Goal: Information Seeking & Learning: Find specific fact

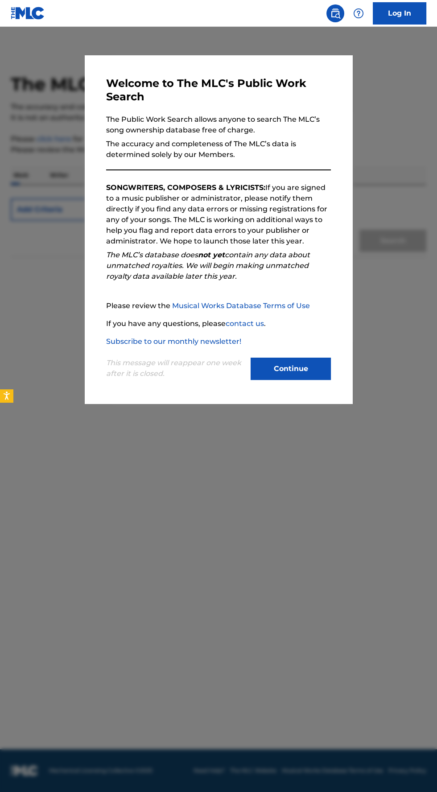
click at [312, 380] on button "Continue" at bounding box center [291, 369] width 80 height 22
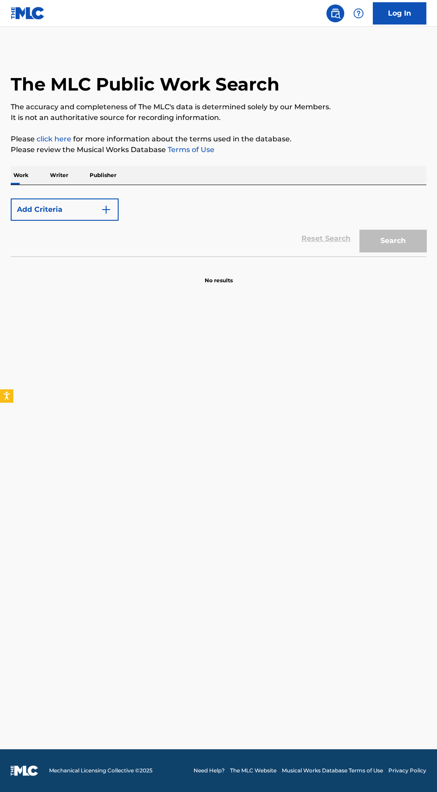
click at [62, 175] on p "Writer" at bounding box center [59, 175] width 24 height 19
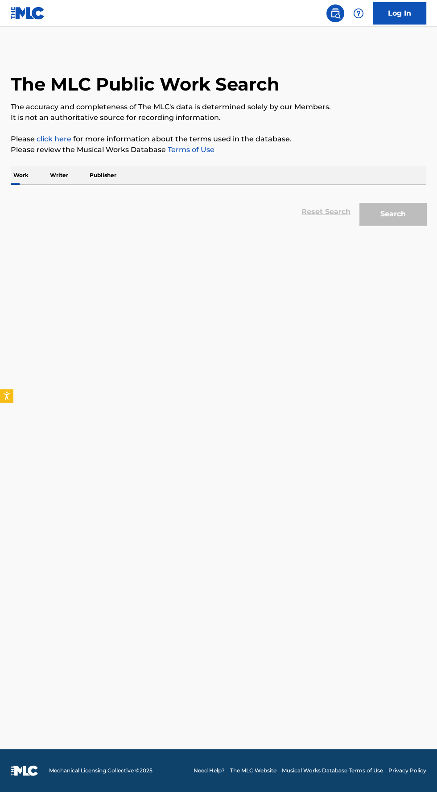
click at [59, 175] on p "Writer" at bounding box center [59, 175] width 24 height 19
click at [61, 175] on p "Writer" at bounding box center [59, 175] width 24 height 19
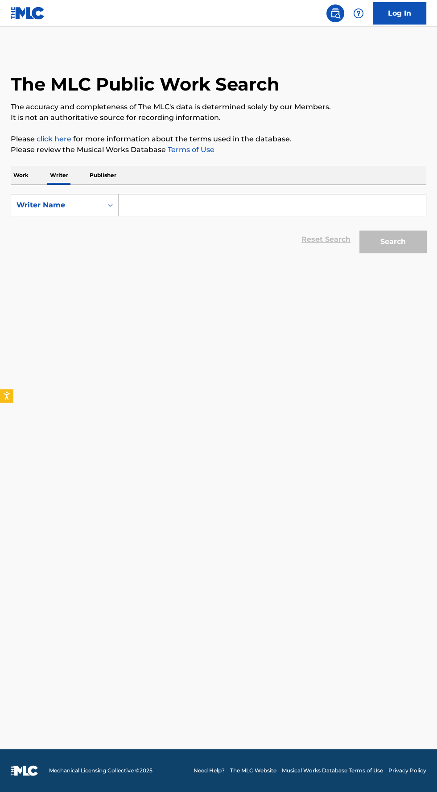
click at [214, 208] on input "Search Form" at bounding box center [272, 205] width 307 height 21
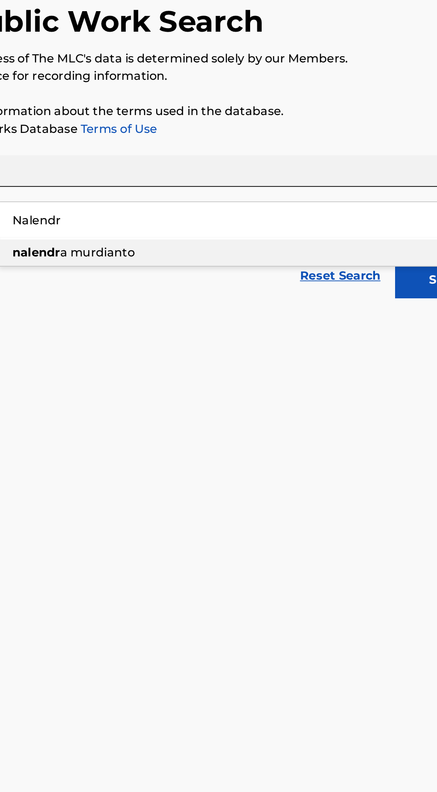
click at [235, 228] on div "nalendr a murdianto" at bounding box center [272, 225] width 307 height 16
type input "nalendra murdianto"
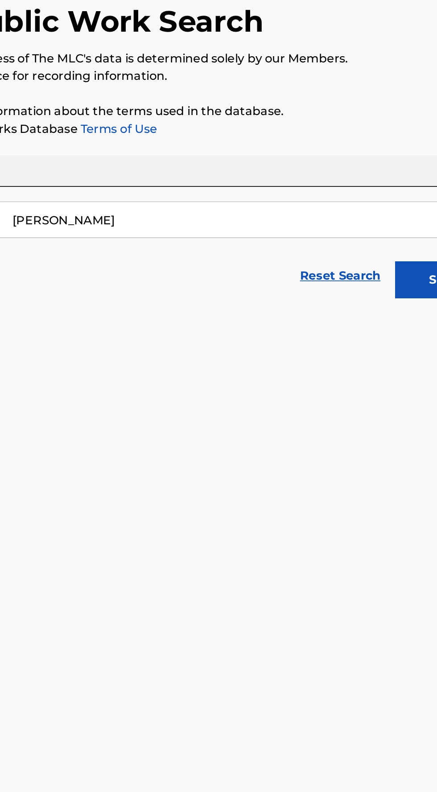
click at [371, 248] on button "Search" at bounding box center [393, 242] width 67 height 22
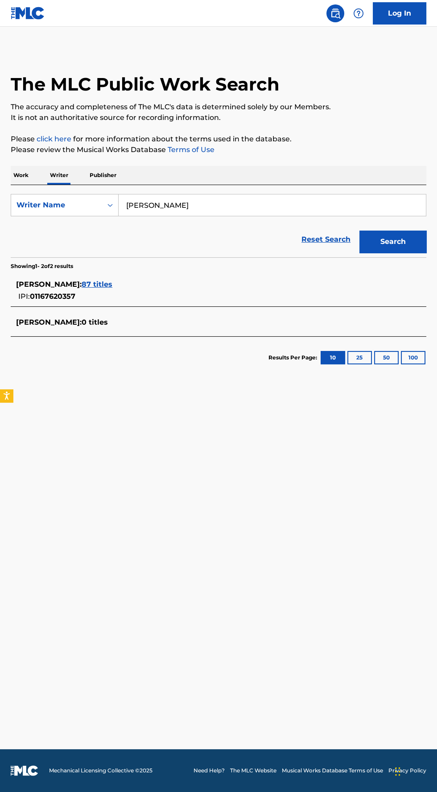
click at [112, 283] on span "87 titles" at bounding box center [97, 284] width 31 height 8
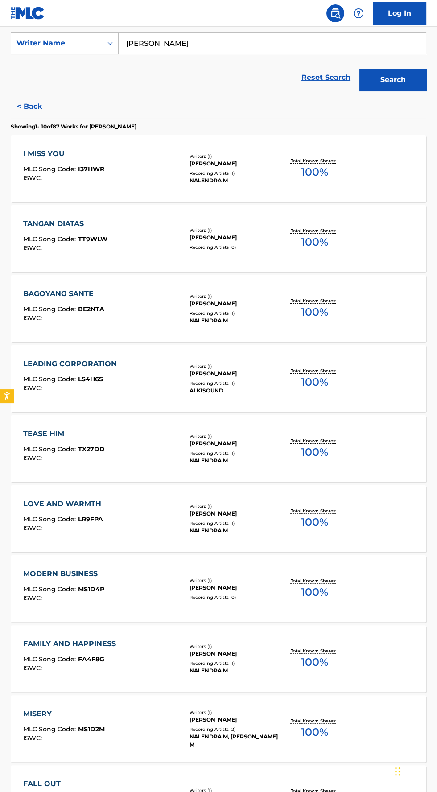
scroll to position [231, 0]
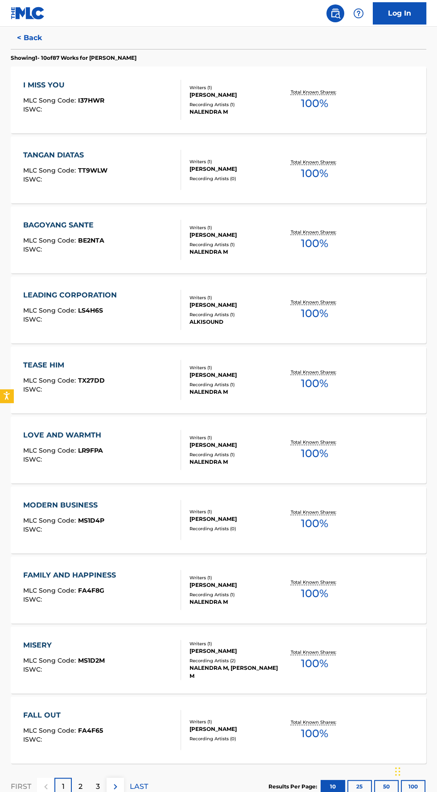
click at [80, 786] on p "2" at bounding box center [81, 787] width 4 height 11
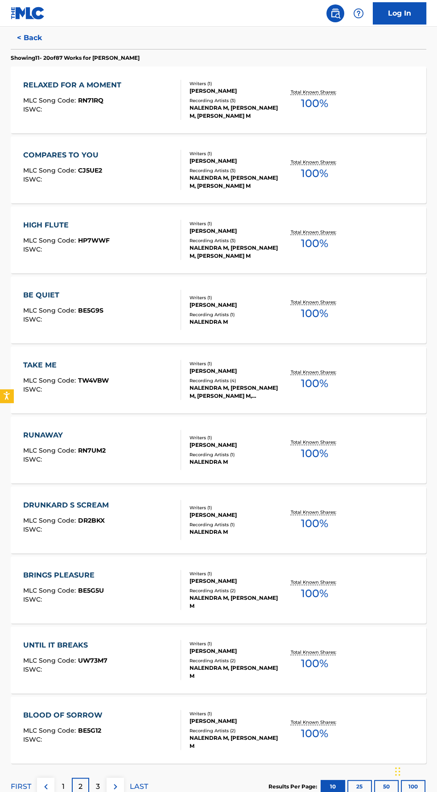
click at [98, 786] on p "3" at bounding box center [98, 787] width 4 height 11
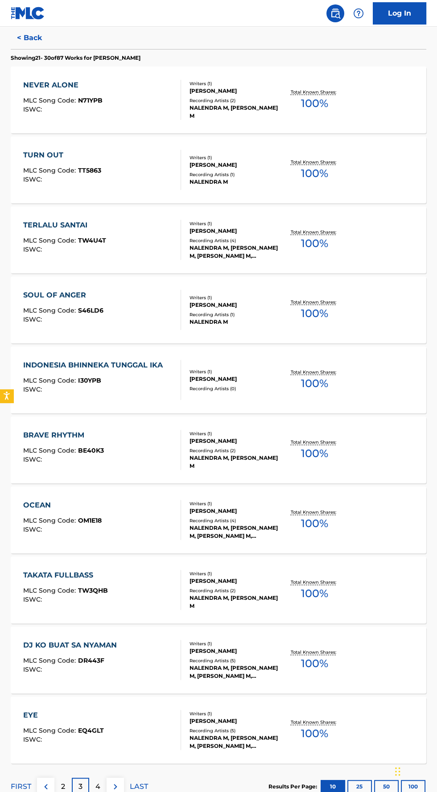
click at [100, 787] on p "4" at bounding box center [97, 787] width 5 height 11
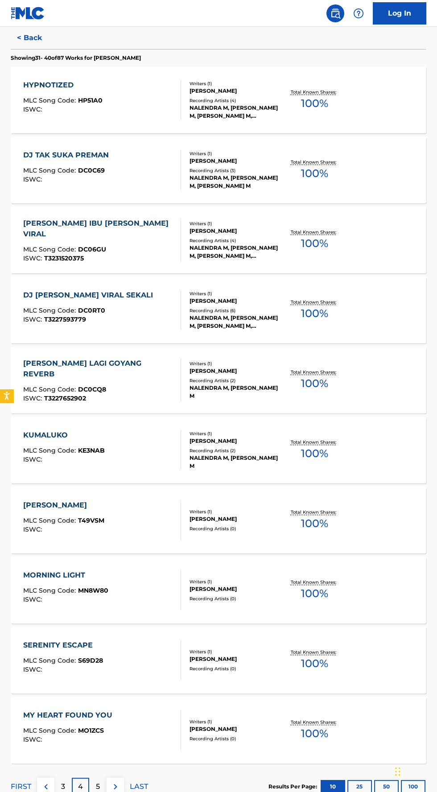
click at [98, 786] on p "5" at bounding box center [98, 787] width 4 height 11
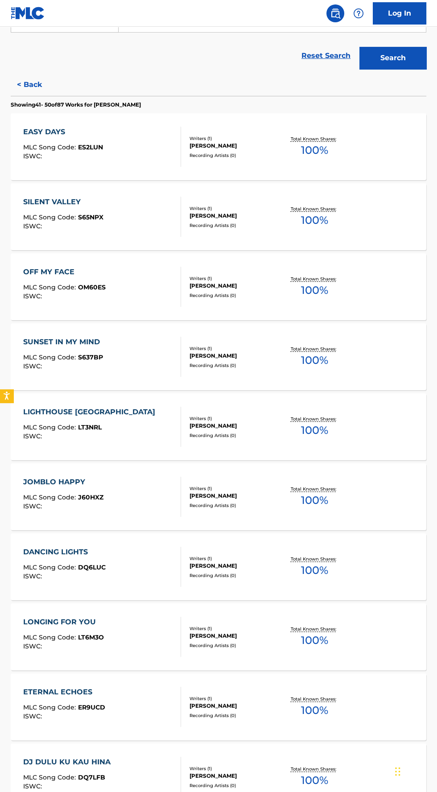
scroll to position [187, 0]
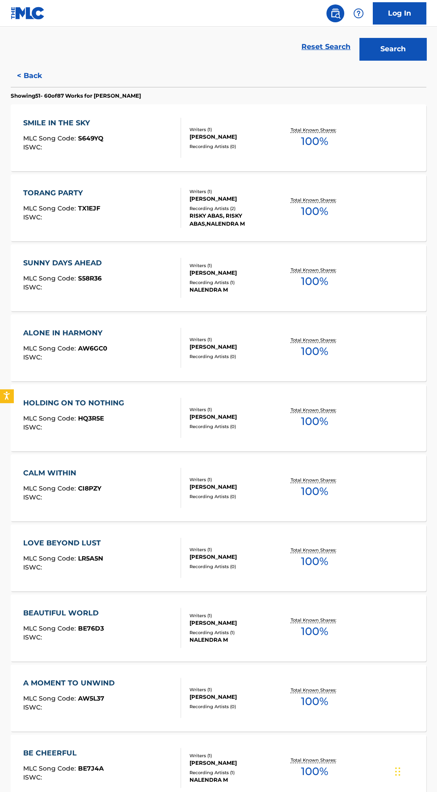
scroll to position [231, 0]
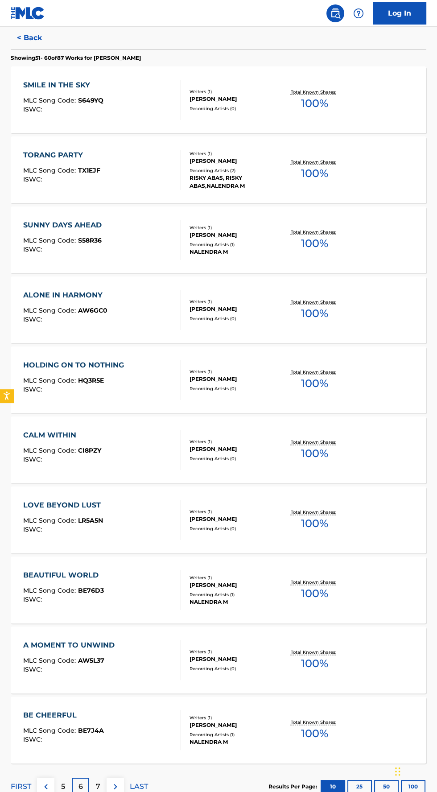
click at [98, 789] on p "7" at bounding box center [98, 787] width 4 height 11
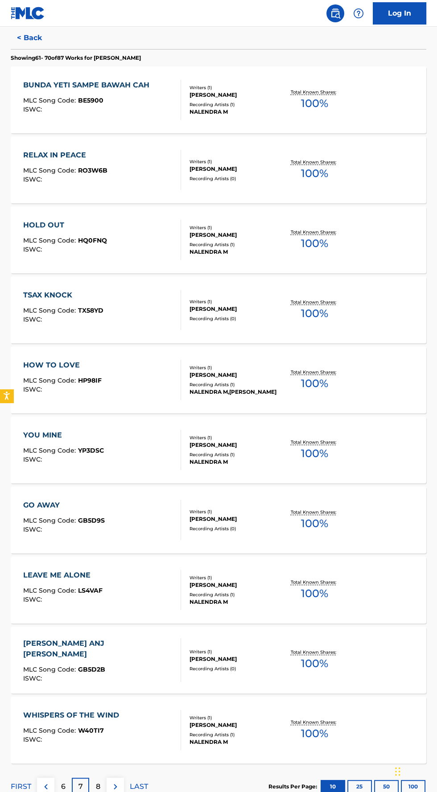
click at [120, 789] on img at bounding box center [115, 787] width 11 height 11
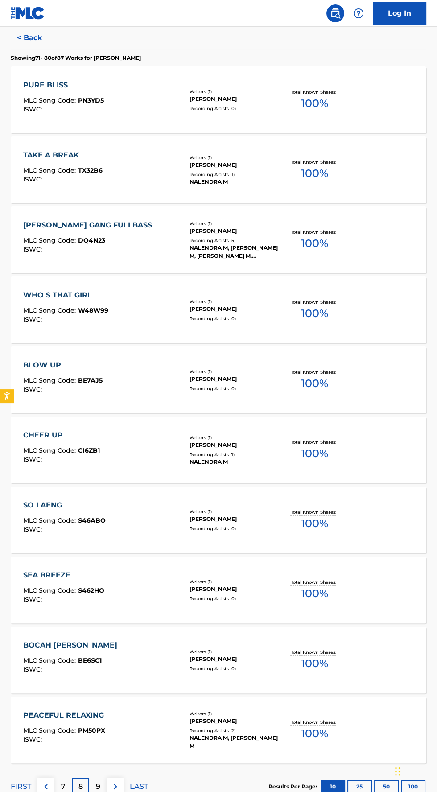
click at [98, 786] on p "9" at bounding box center [98, 787] width 4 height 11
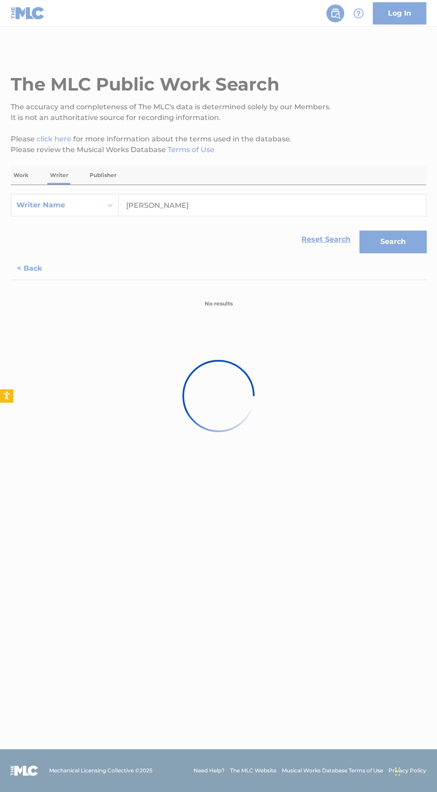
scroll to position [0, 0]
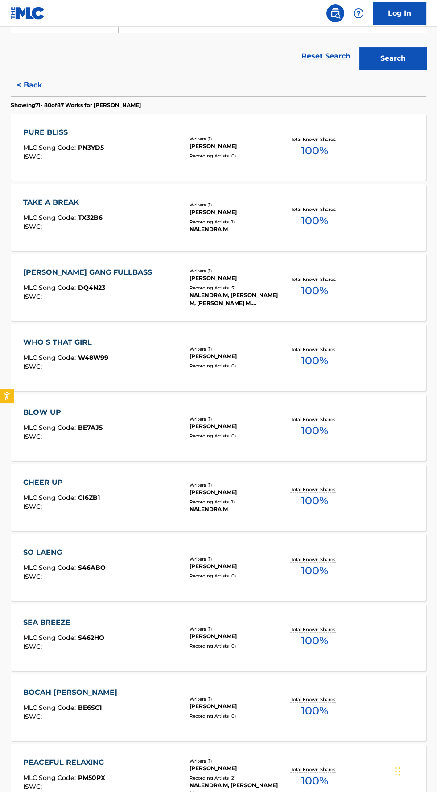
scroll to position [231, 0]
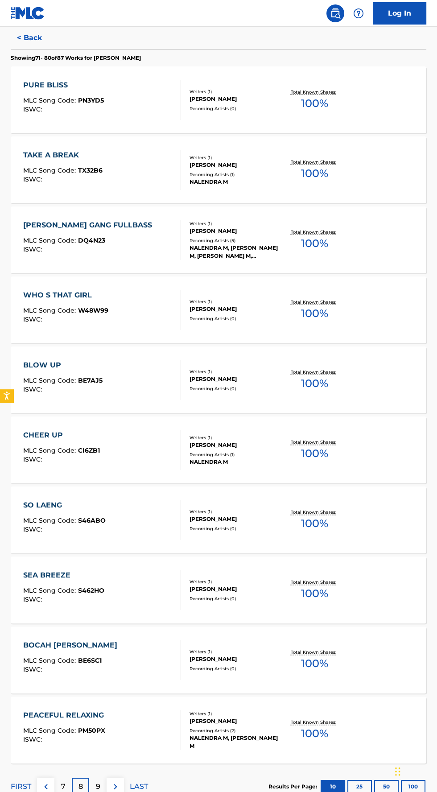
click at [80, 786] on p "8" at bounding box center [81, 787] width 4 height 11
click at [46, 786] on img at bounding box center [46, 787] width 11 height 11
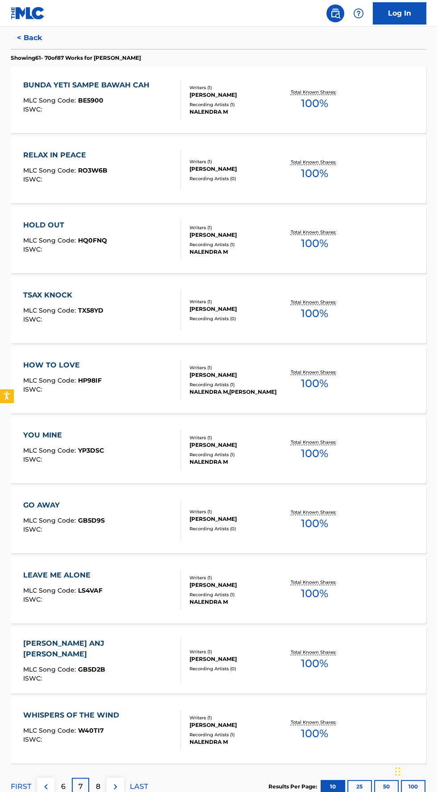
click at [63, 786] on p "6" at bounding box center [63, 787] width 4 height 11
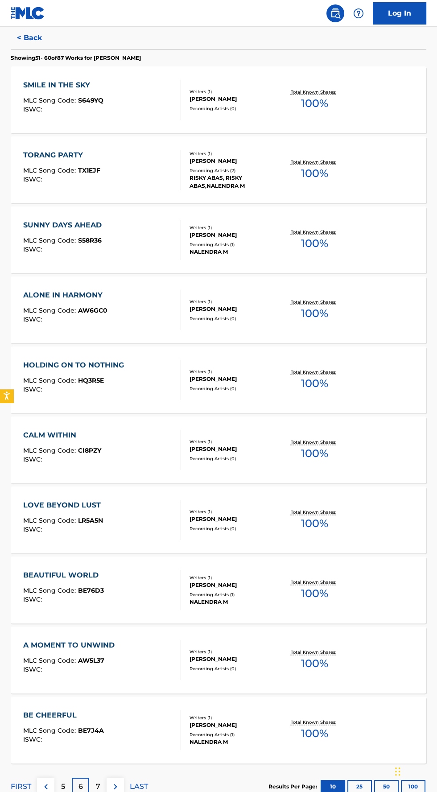
click at [63, 786] on p "5" at bounding box center [63, 787] width 4 height 11
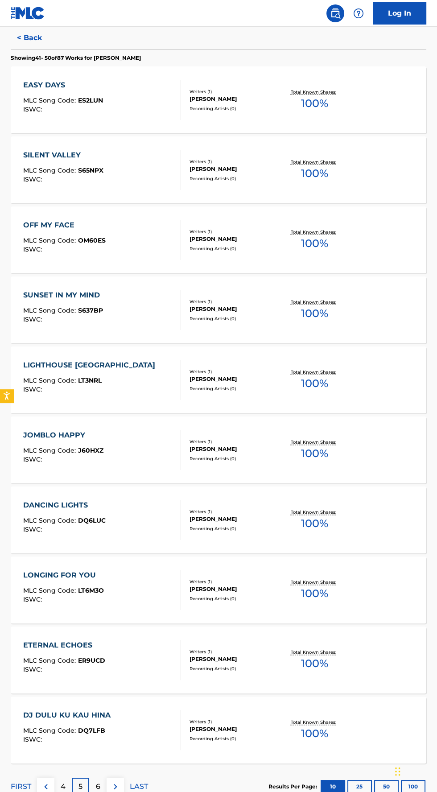
click at [61, 788] on p "4" at bounding box center [63, 787] width 5 height 11
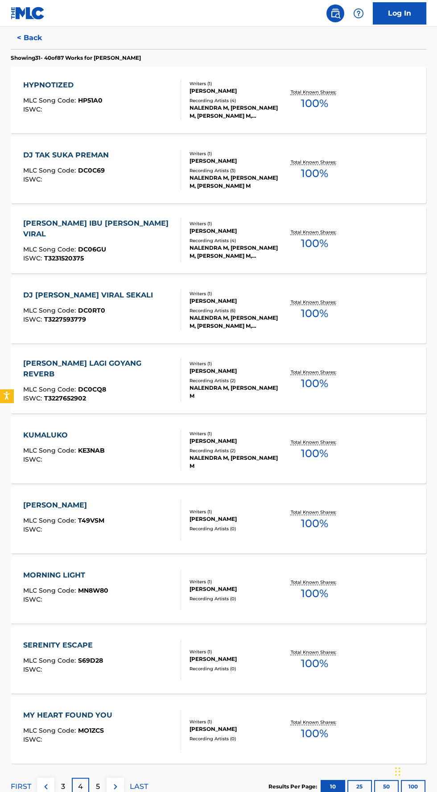
click at [61, 786] on p "3" at bounding box center [63, 787] width 4 height 11
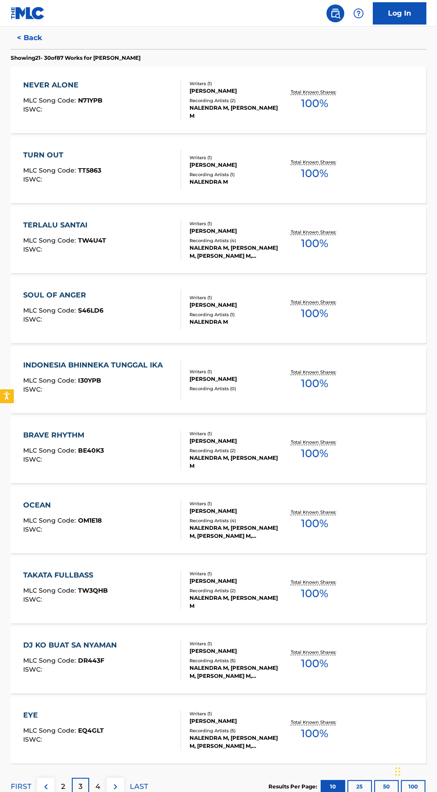
click at [63, 786] on p "2" at bounding box center [63, 787] width 4 height 11
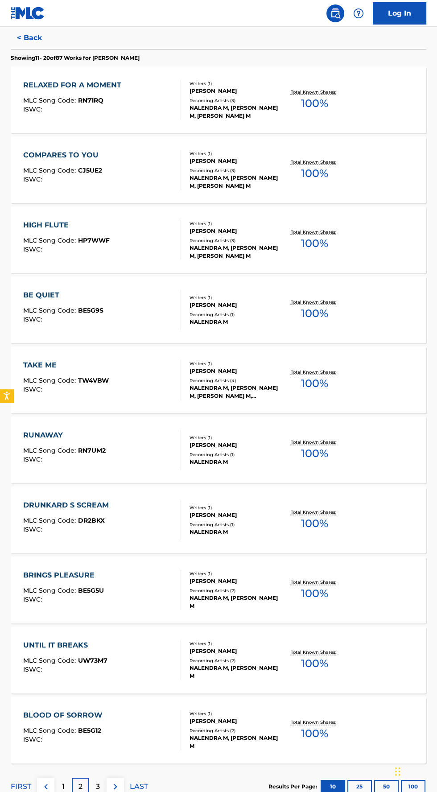
click at [63, 786] on p "1" at bounding box center [63, 787] width 3 height 11
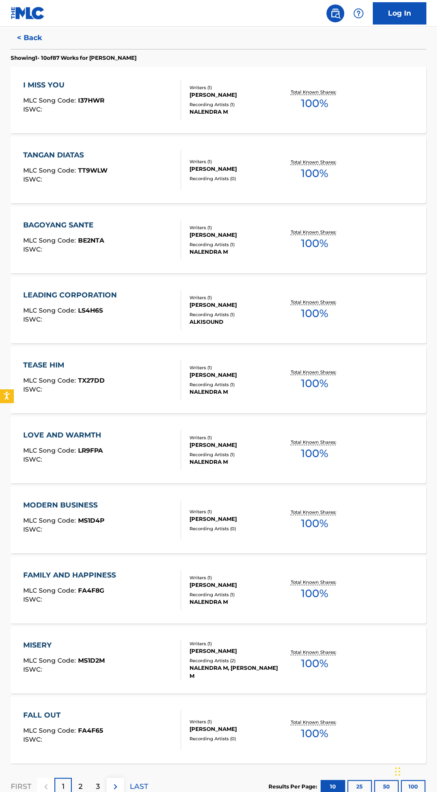
click at [83, 788] on div "2" at bounding box center [80, 786] width 17 height 17
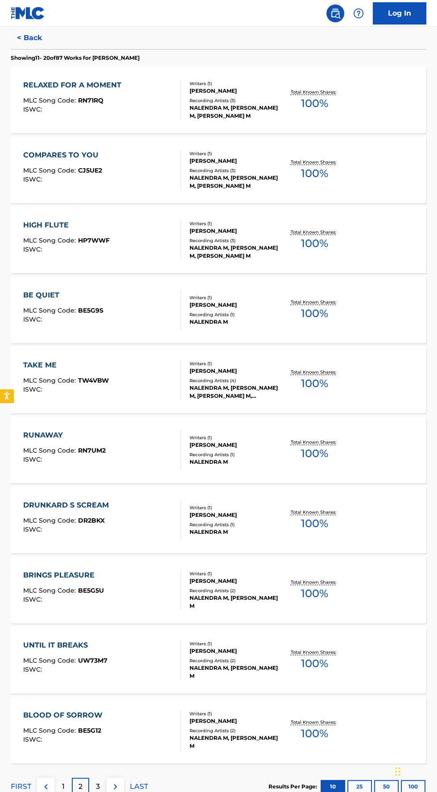
click at [99, 785] on p "3" at bounding box center [98, 787] width 4 height 11
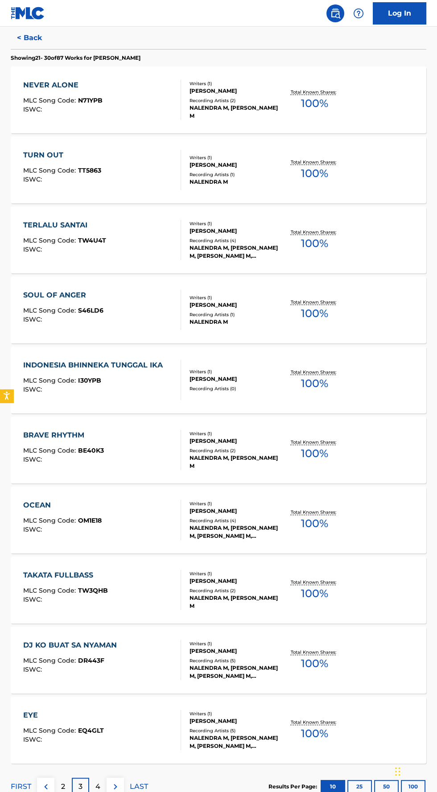
click at [98, 786] on p "4" at bounding box center [97, 787] width 5 height 11
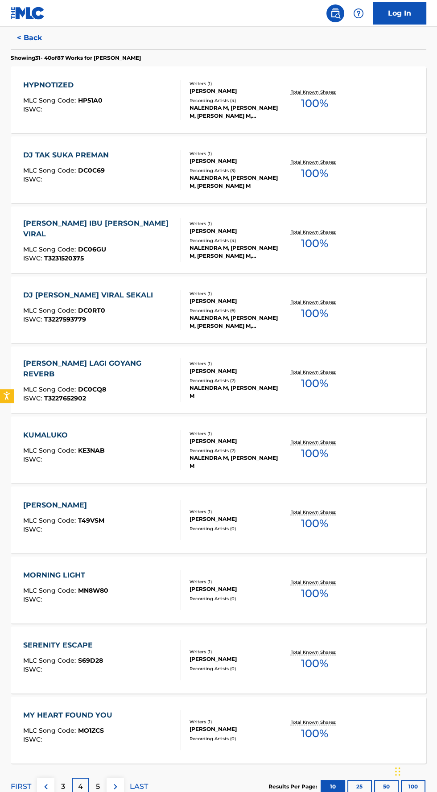
click at [263, 586] on div "NALENDRA MURDIANTO" at bounding box center [235, 589] width 90 height 8
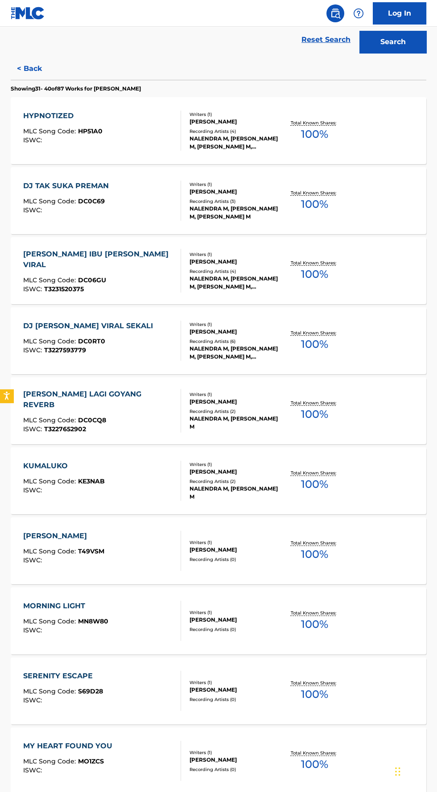
scroll to position [231, 0]
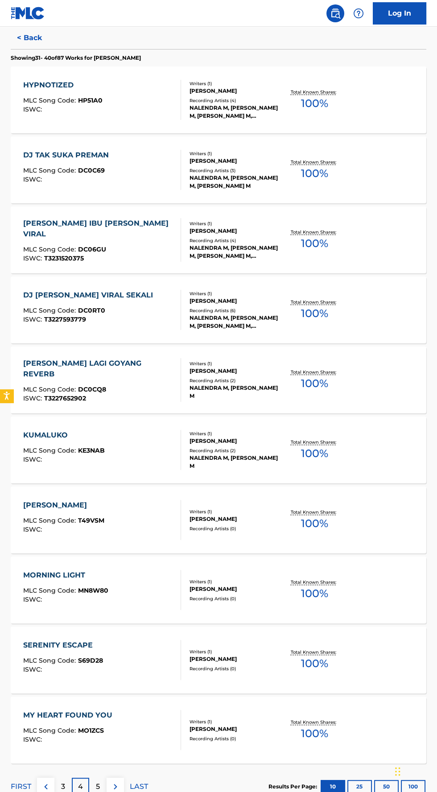
click at [98, 786] on p "5" at bounding box center [98, 787] width 4 height 11
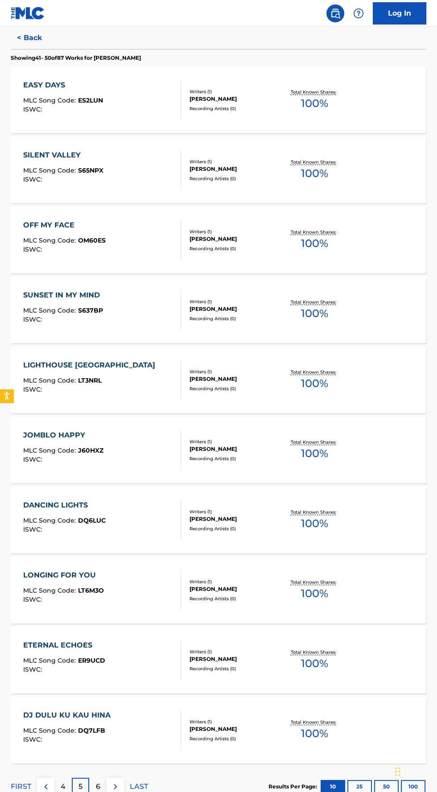
click at [98, 786] on p "6" at bounding box center [98, 787] width 4 height 11
